Goal: Task Accomplishment & Management: Use online tool/utility

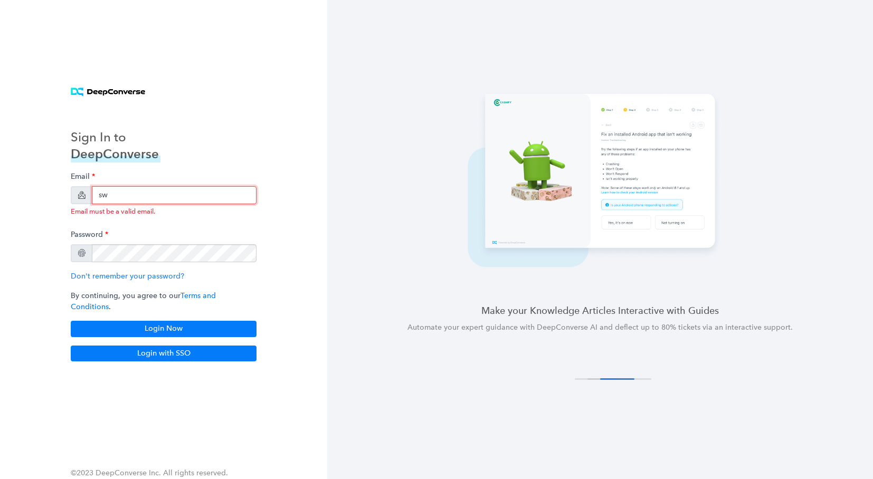
drag, startPoint x: 165, startPoint y: 196, endPoint x: 104, endPoint y: 201, distance: 61.4
click at [103, 202] on input "sw" at bounding box center [174, 195] width 165 height 18
type input "w"
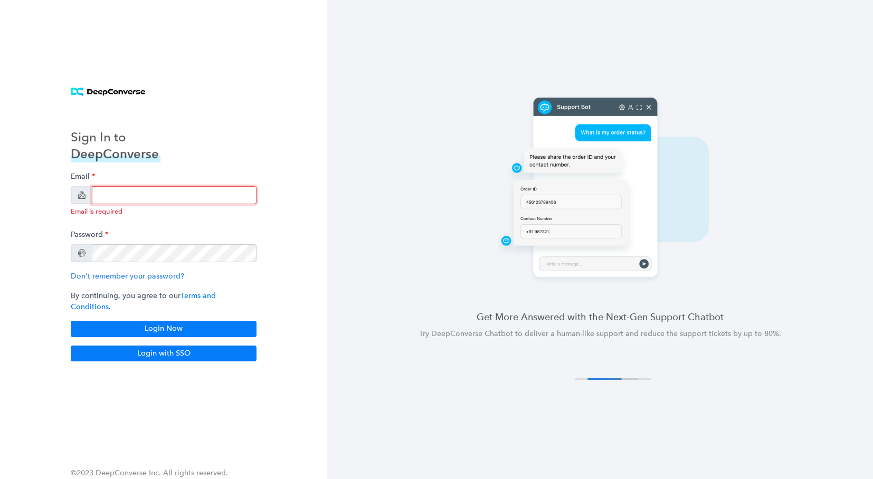
type input "[EMAIL_ADDRESS][DOMAIN_NAME]"
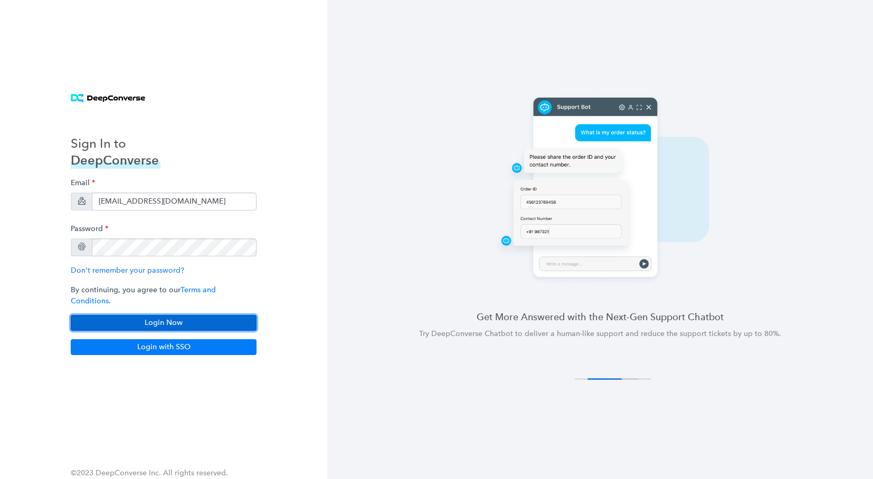
click at [204, 316] on button "Login Now" at bounding box center [164, 323] width 186 height 16
